Goal: Information Seeking & Learning: Learn about a topic

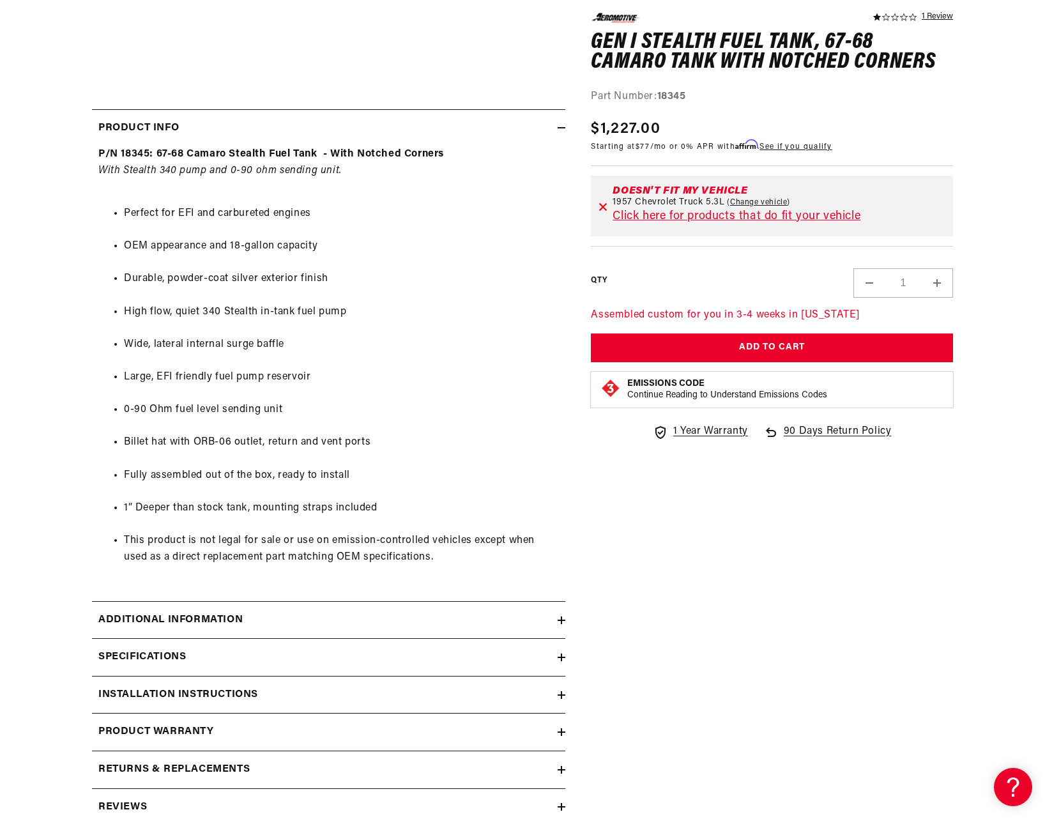
scroll to position [639, 0]
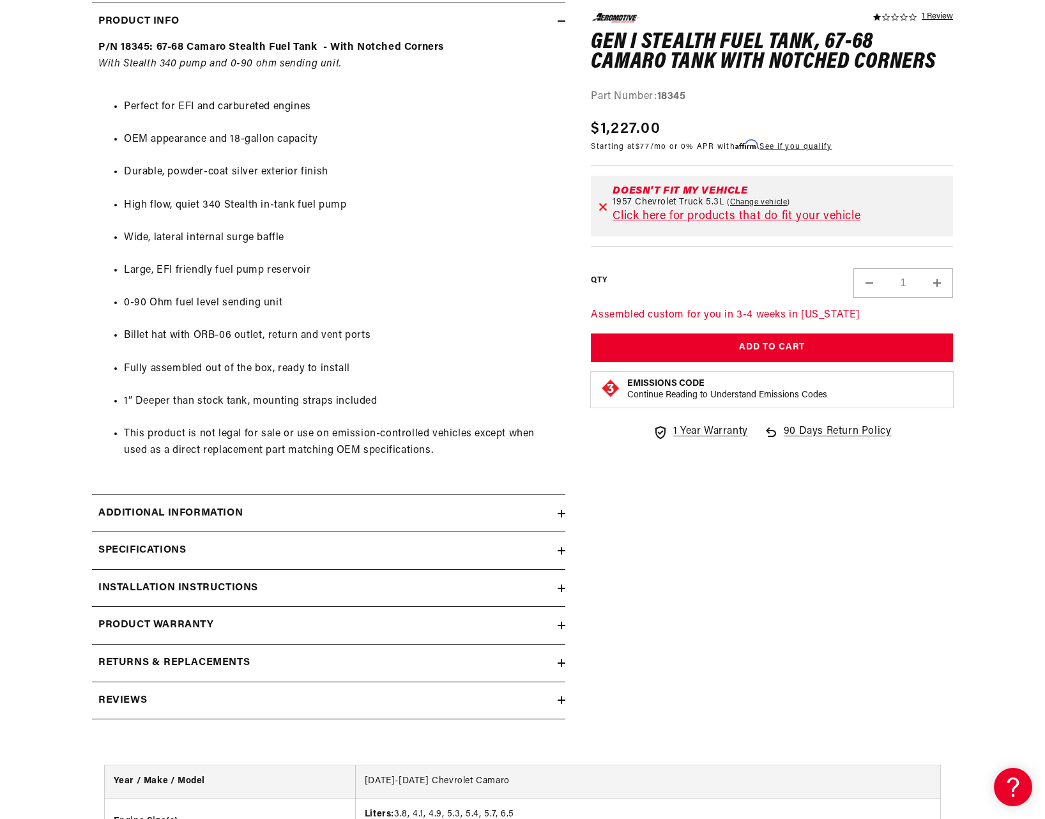
click at [370, 541] on summary "Specifications" at bounding box center [328, 550] width 473 height 37
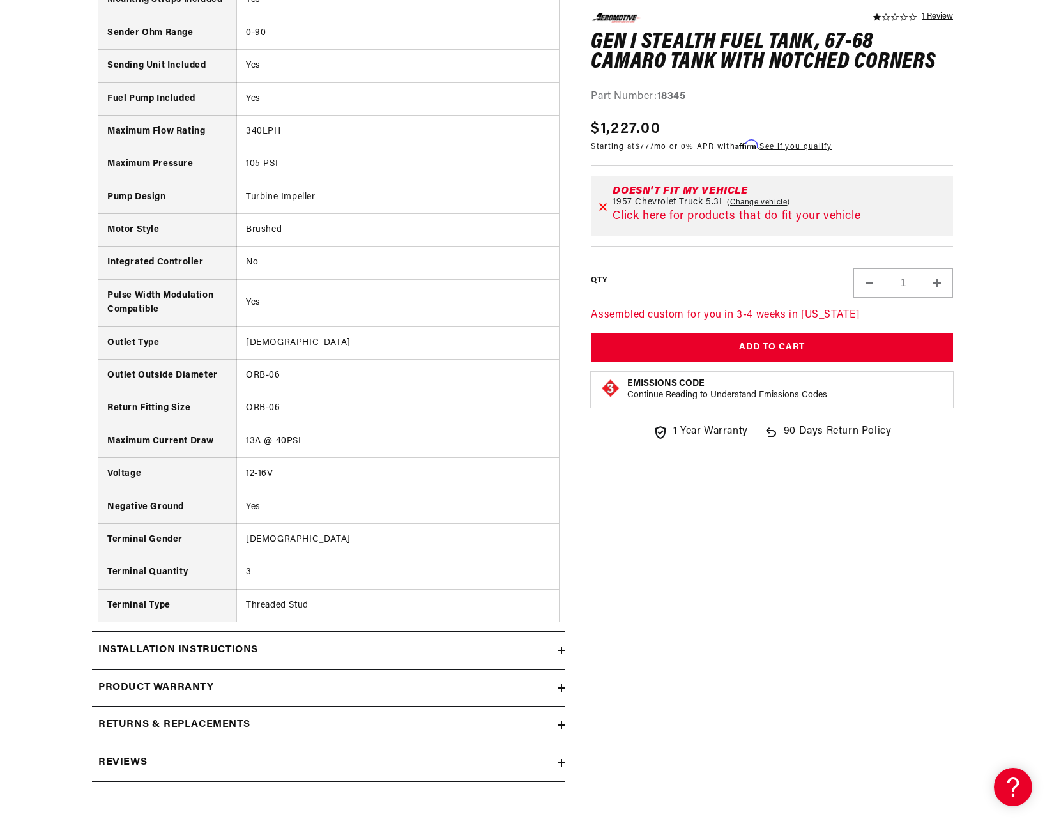
scroll to position [1703, 0]
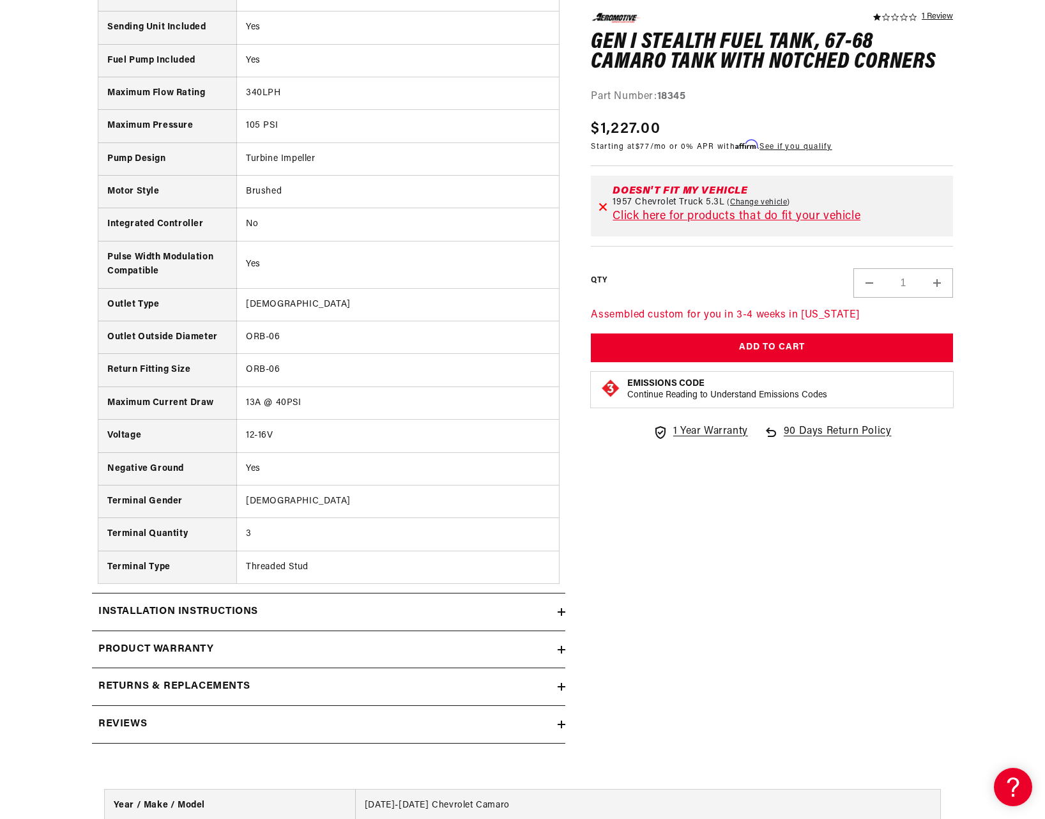
click at [348, 622] on summary "Installation Instructions" at bounding box center [328, 612] width 473 height 37
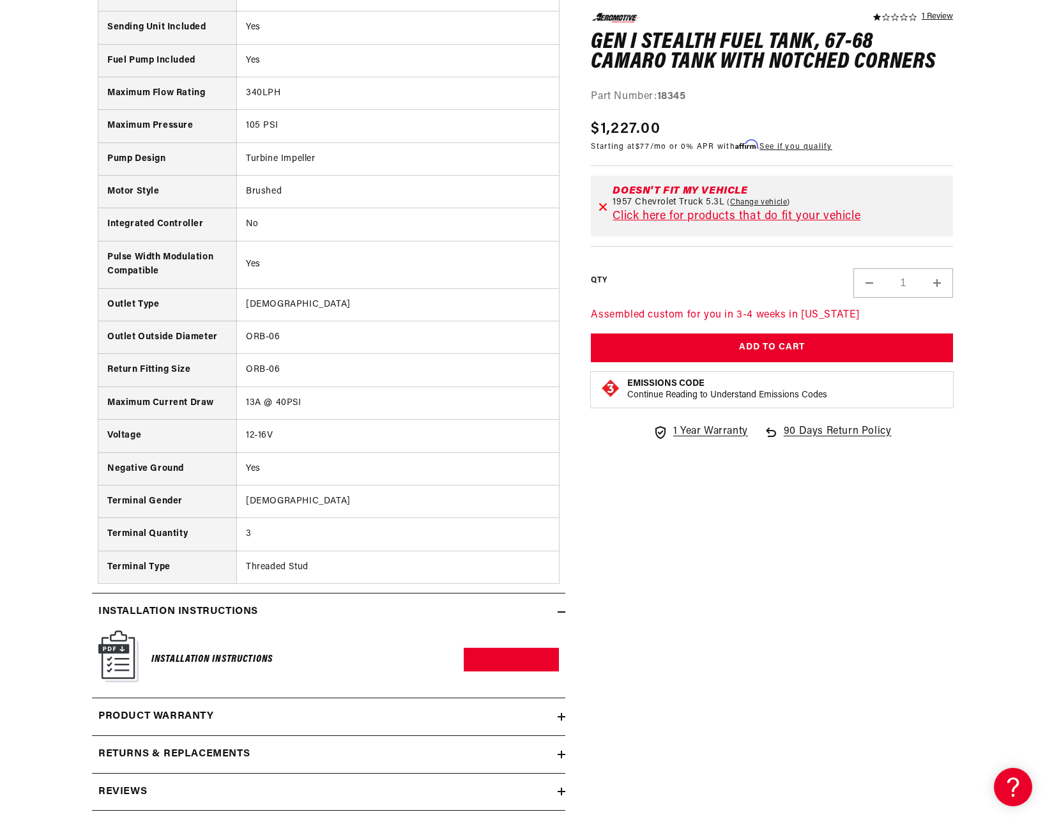
click at [282, 710] on div "Product warranty" at bounding box center [325, 717] width 466 height 17
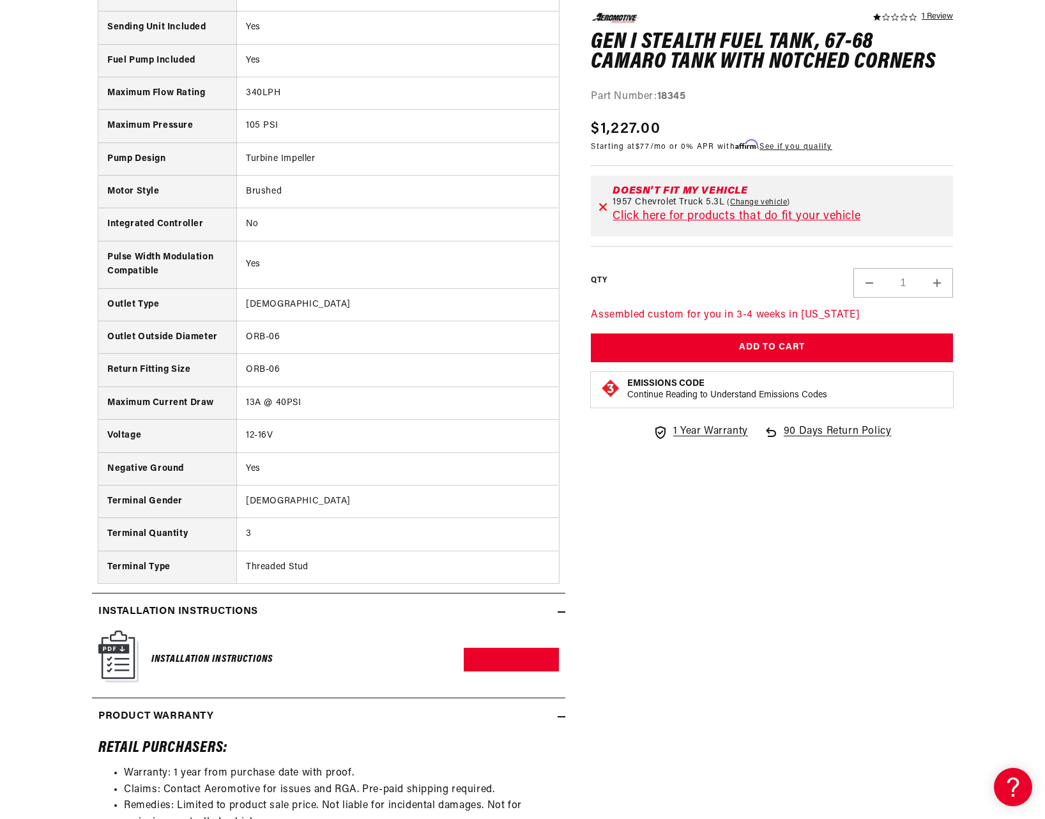
scroll to position [2023, 0]
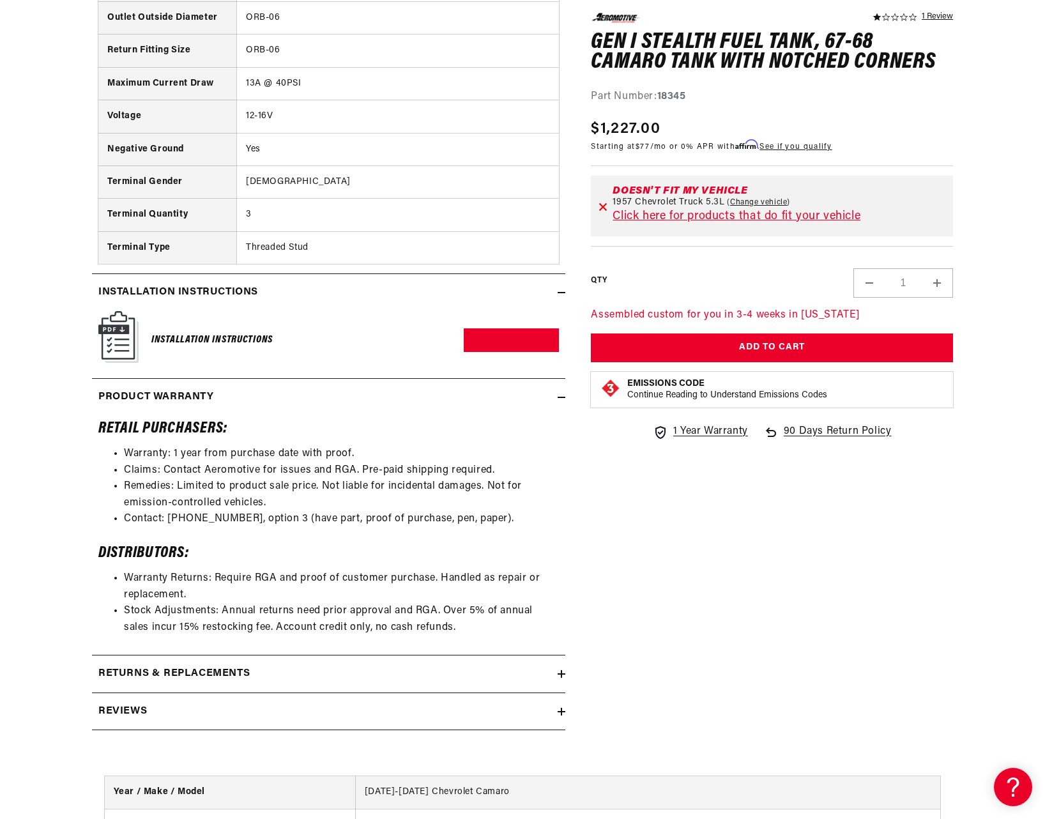
click at [259, 671] on div "Returns & replacements" at bounding box center [325, 674] width 466 height 17
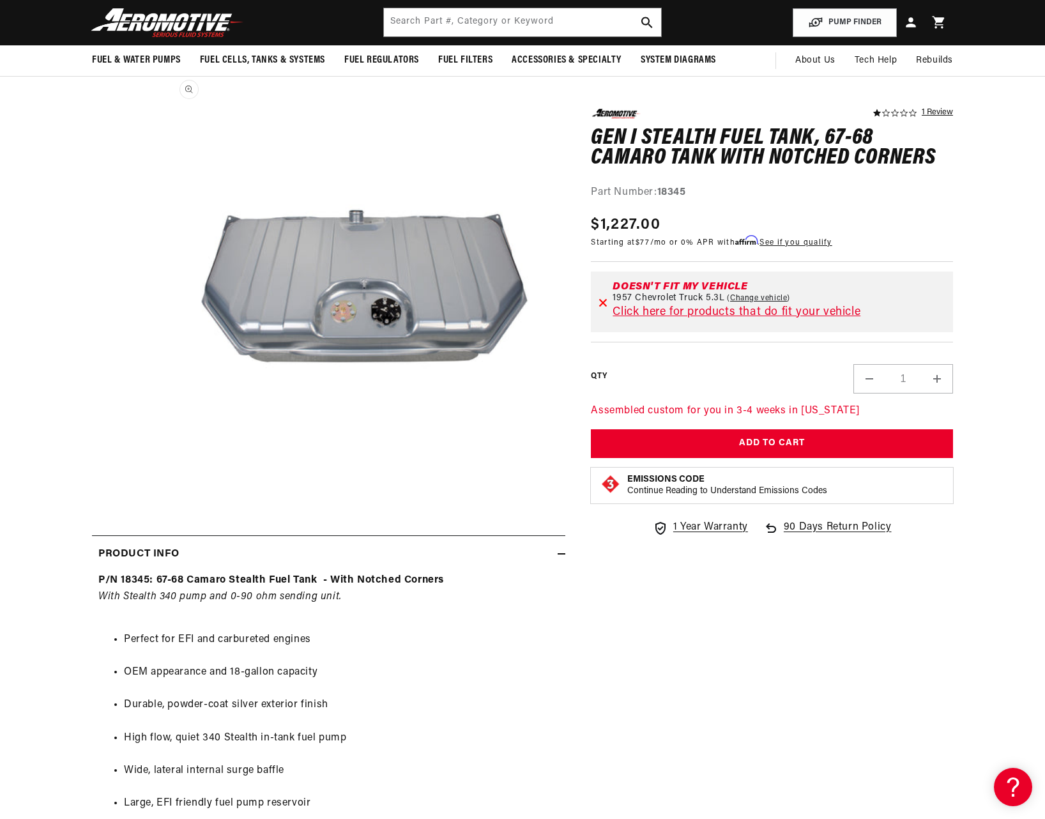
scroll to position [0, 0]
click at [442, 15] on input "text" at bounding box center [522, 22] width 277 height 28
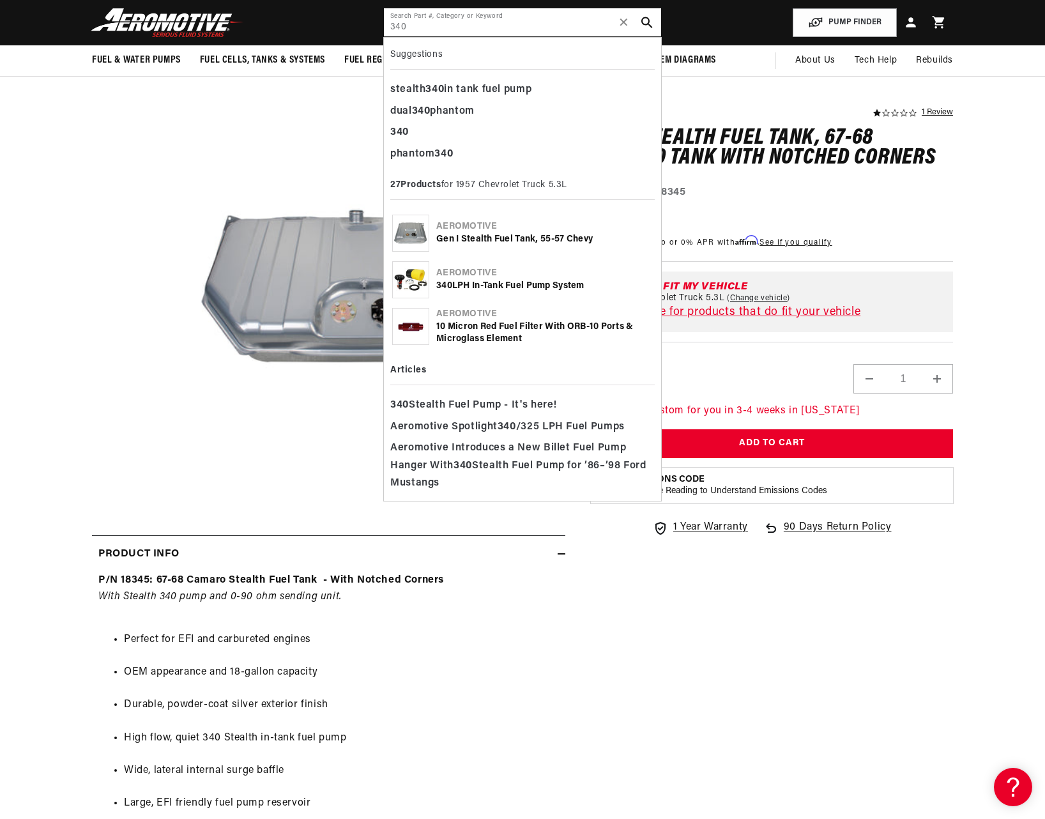
type input "340"
click at [463, 277] on div "Aeromotive" at bounding box center [544, 273] width 217 height 13
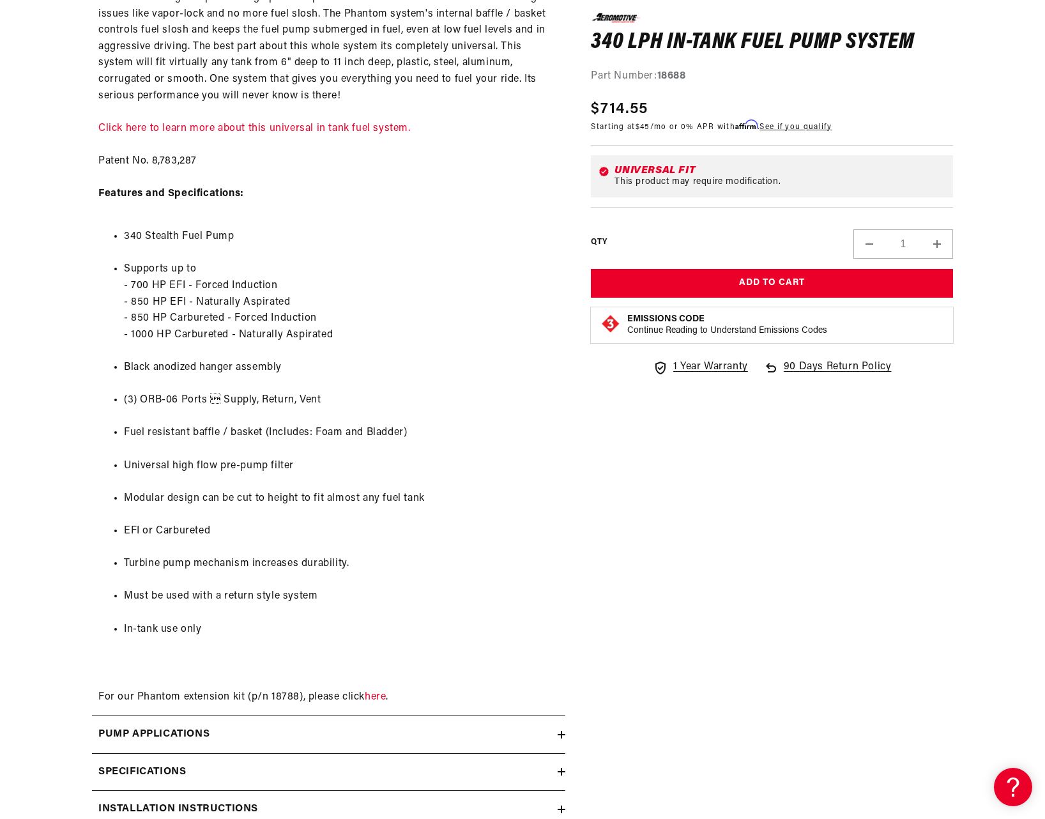
scroll to position [958, 0]
